Goal: Complete application form

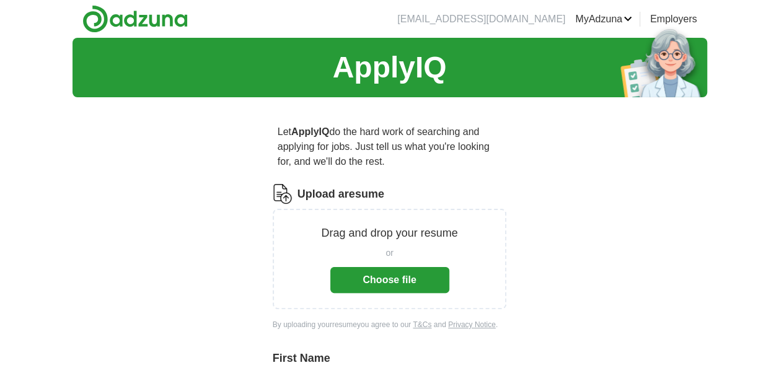
click at [384, 281] on button "Choose file" at bounding box center [389, 280] width 119 height 26
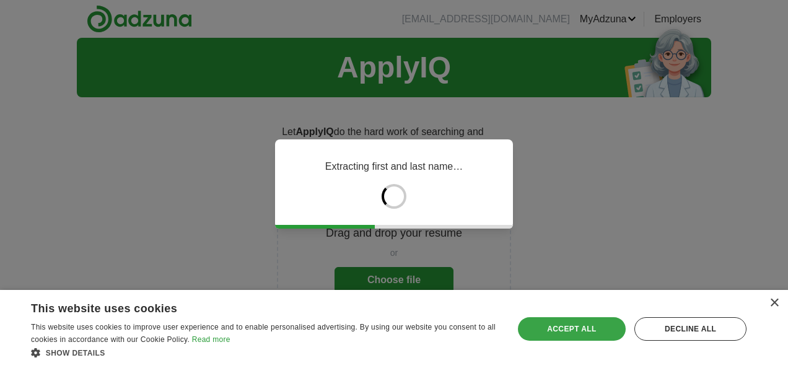
click at [577, 325] on div "Accept all" at bounding box center [572, 329] width 108 height 24
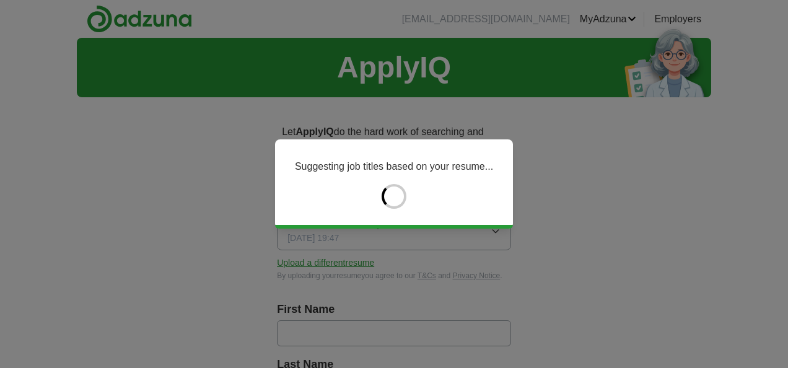
type input "******"
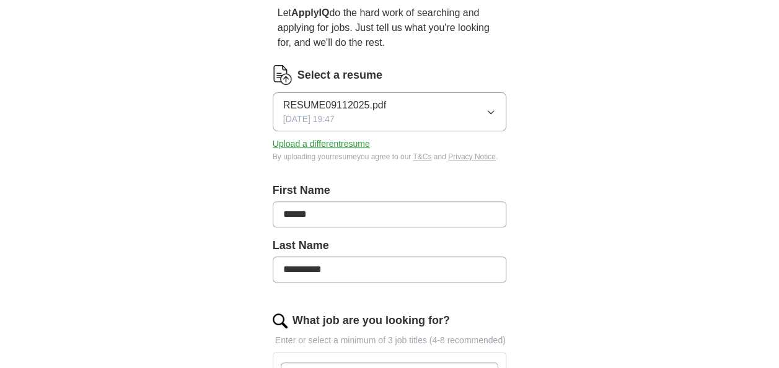
scroll to position [124, 0]
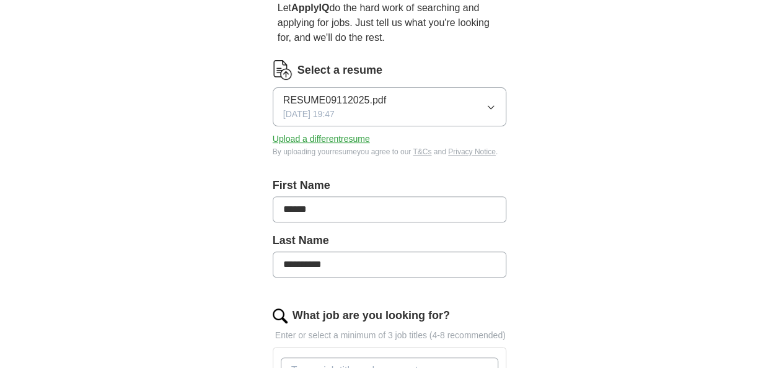
click at [315, 138] on button "Upload a different resume" at bounding box center [321, 139] width 97 height 13
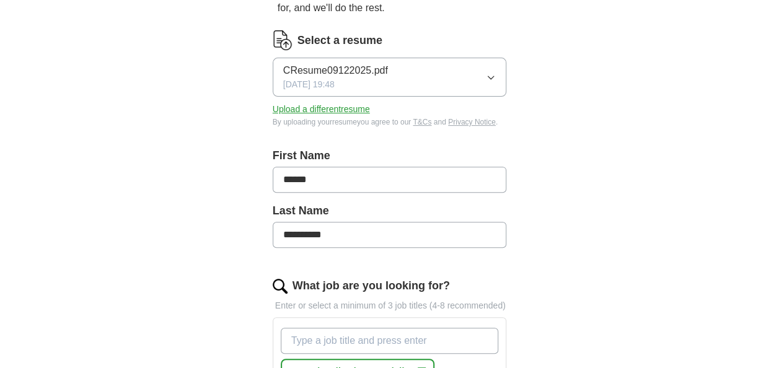
scroll to position [310, 0]
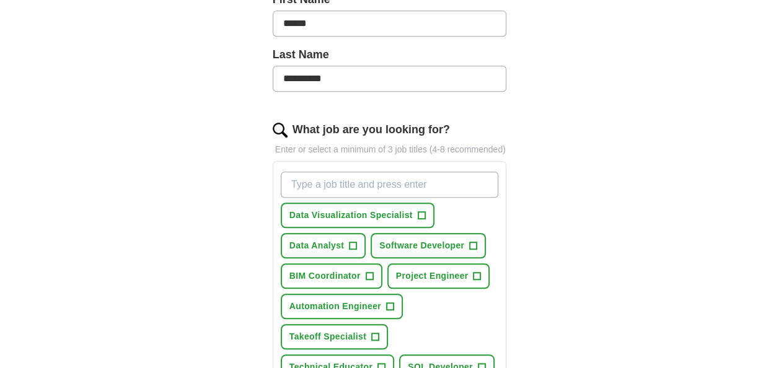
click at [287, 82] on input "**********" at bounding box center [390, 79] width 234 height 26
click at [284, 82] on input "**********" at bounding box center [390, 79] width 234 height 26
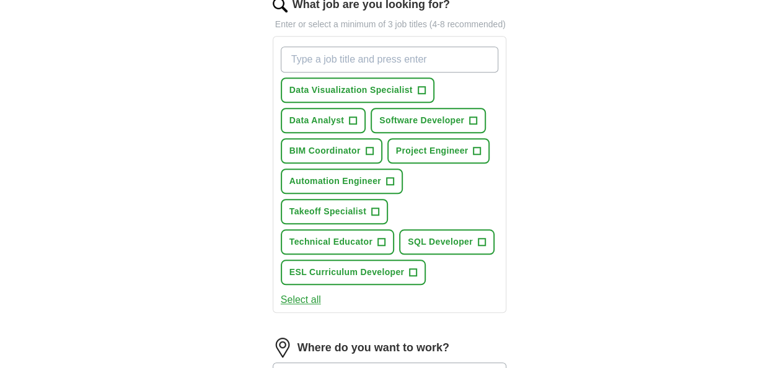
scroll to position [434, 0]
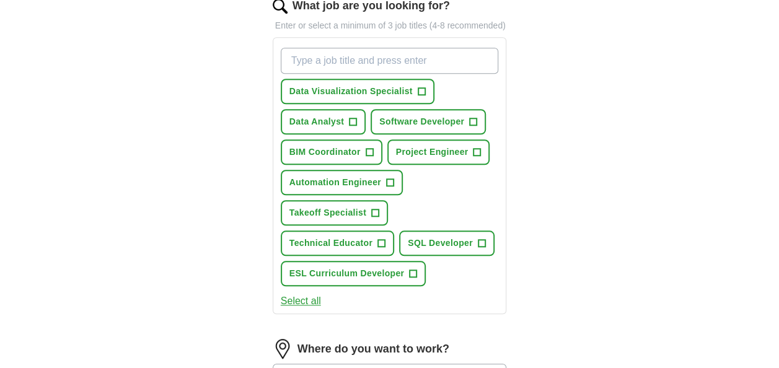
type input "**********"
click at [395, 269] on span "ESL Curriculum Developer" at bounding box center [346, 273] width 115 height 13
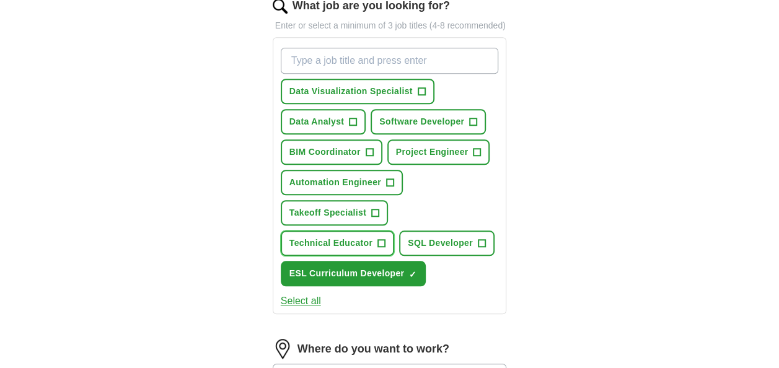
drag, startPoint x: 356, startPoint y: 237, endPoint x: 406, endPoint y: 233, distance: 50.9
click at [357, 237] on span "Technical Educator" at bounding box center [330, 243] width 83 height 13
click at [435, 238] on span "SQL Developer" at bounding box center [440, 243] width 65 height 13
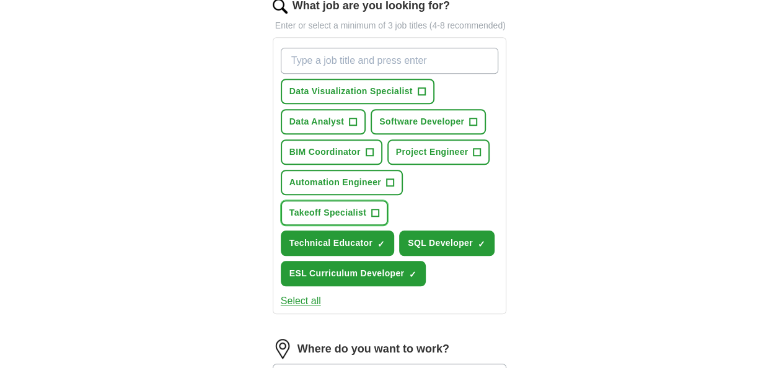
click at [347, 209] on span "Takeoff Specialist" at bounding box center [327, 212] width 77 height 13
click at [356, 176] on span "Automation Engineer" at bounding box center [335, 182] width 92 height 13
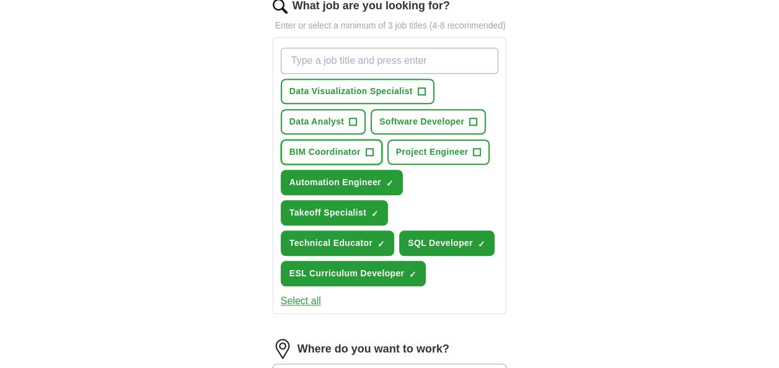
click at [342, 151] on span "BIM Coordinator" at bounding box center [324, 152] width 71 height 13
click at [426, 142] on button "Project Engineer +" at bounding box center [438, 151] width 103 height 25
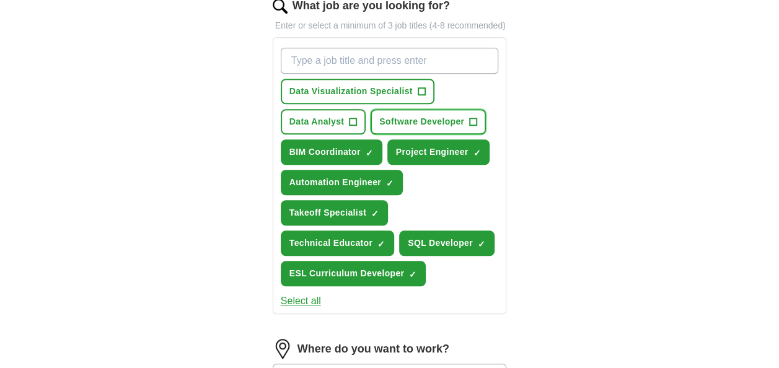
click at [430, 123] on span "Software Developer" at bounding box center [421, 121] width 85 height 13
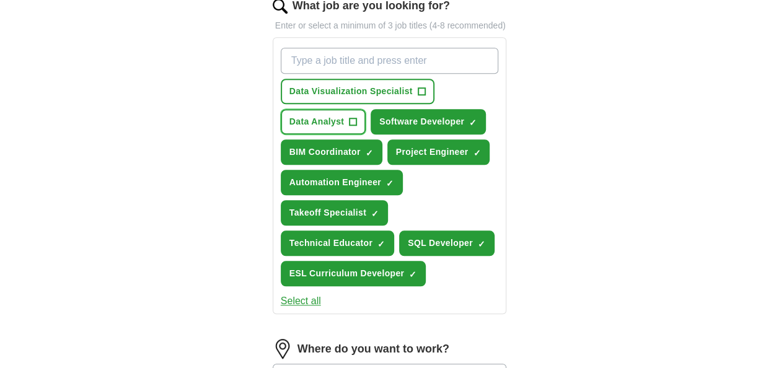
click at [330, 111] on button "Data Analyst +" at bounding box center [323, 121] width 85 height 25
click at [334, 98] on button "Data Visualization Specialist +" at bounding box center [358, 91] width 154 height 25
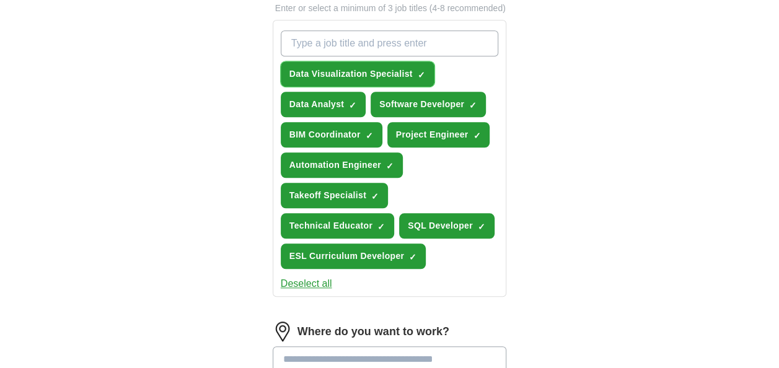
scroll to position [372, 0]
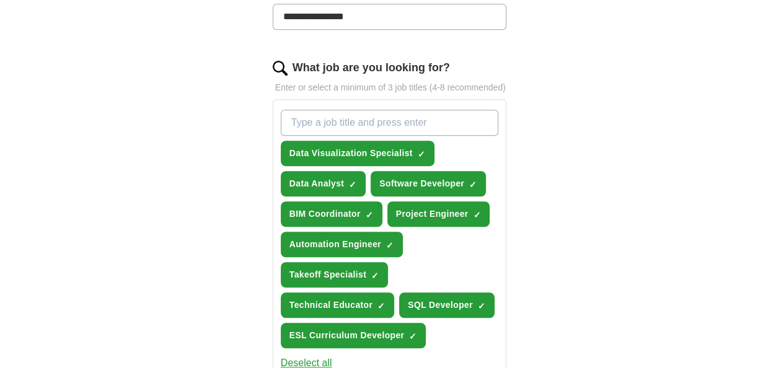
click at [354, 122] on input "What job are you looking for?" at bounding box center [390, 123] width 218 height 26
type input "civil engineer"
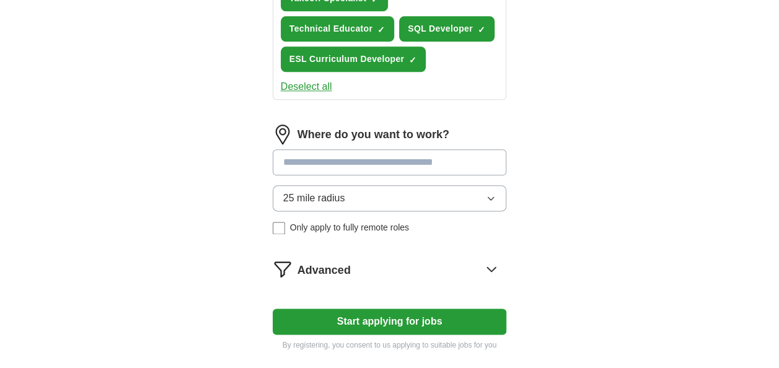
scroll to position [681, 0]
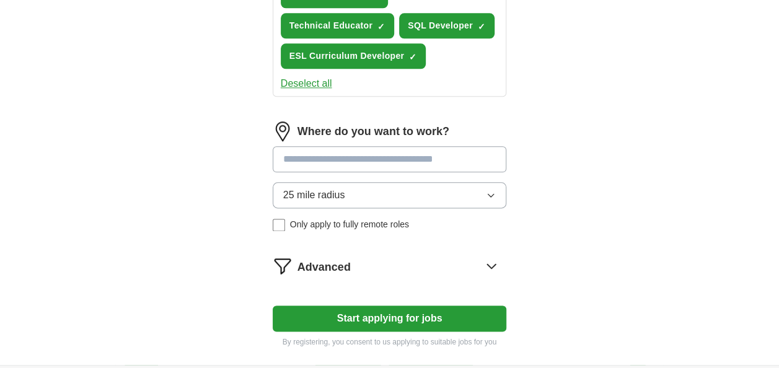
click at [369, 160] on input at bounding box center [390, 159] width 234 height 26
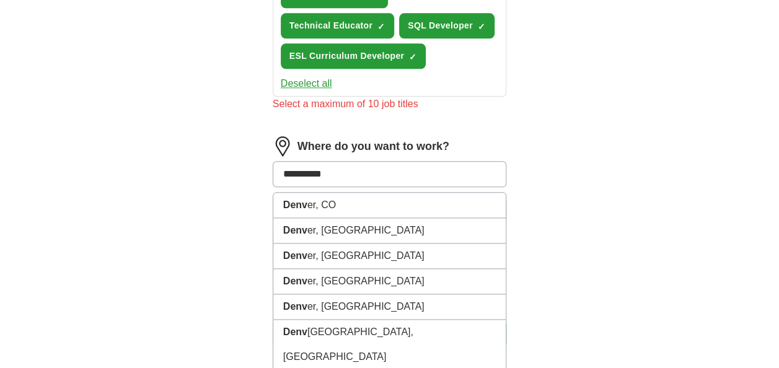
type input "**********"
click at [273, 320] on button "Start applying for jobs" at bounding box center [390, 333] width 234 height 26
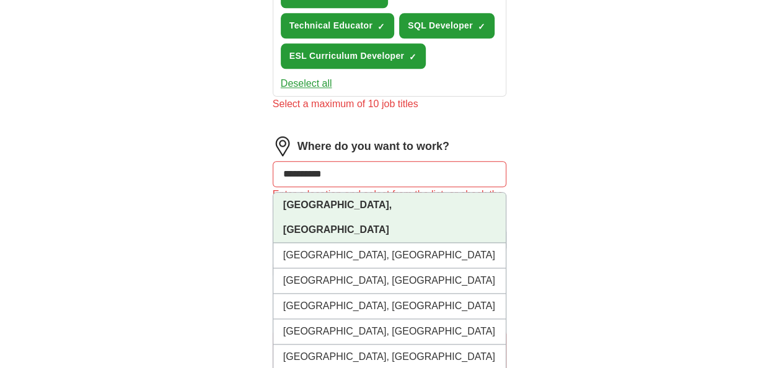
click at [327, 199] on strong "[GEOGRAPHIC_DATA], [GEOGRAPHIC_DATA]" at bounding box center [337, 216] width 108 height 35
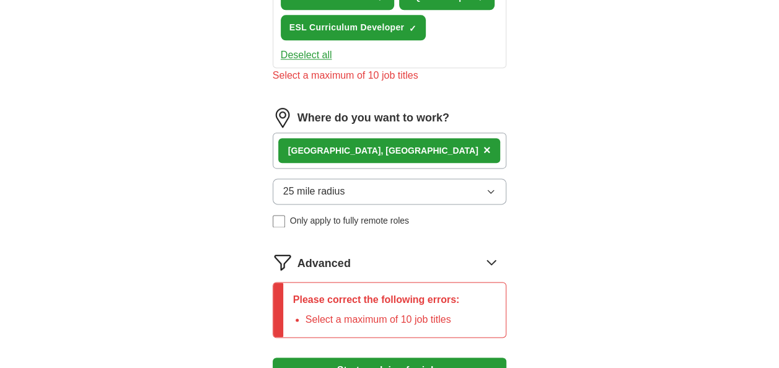
scroll to position [805, 0]
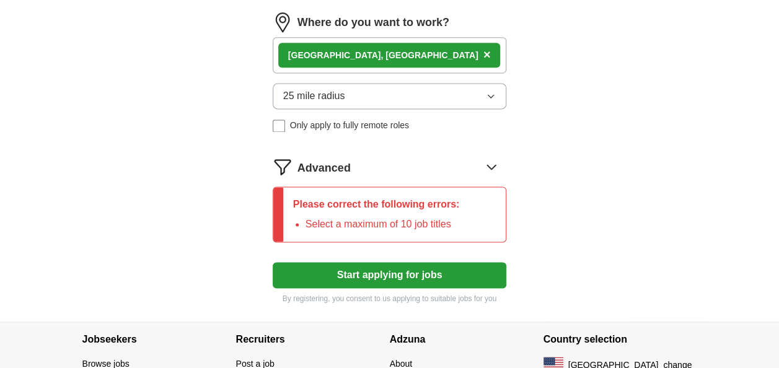
click at [378, 264] on button "Start applying for jobs" at bounding box center [390, 275] width 234 height 26
click at [396, 266] on button "Start applying for jobs" at bounding box center [390, 275] width 234 height 26
